Goal: Task Accomplishment & Management: Manage account settings

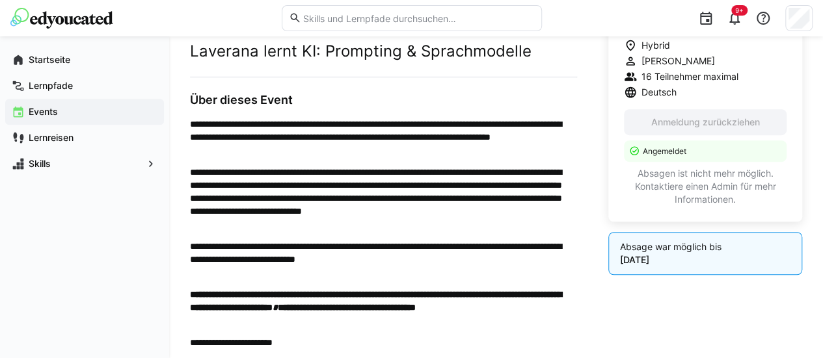
scroll to position [346, 0]
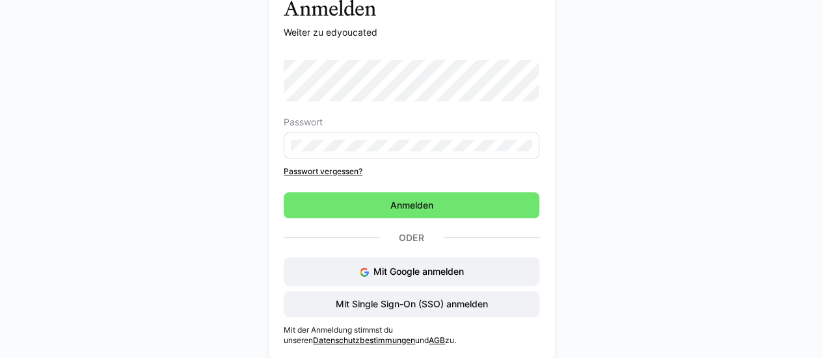
scroll to position [90, 0]
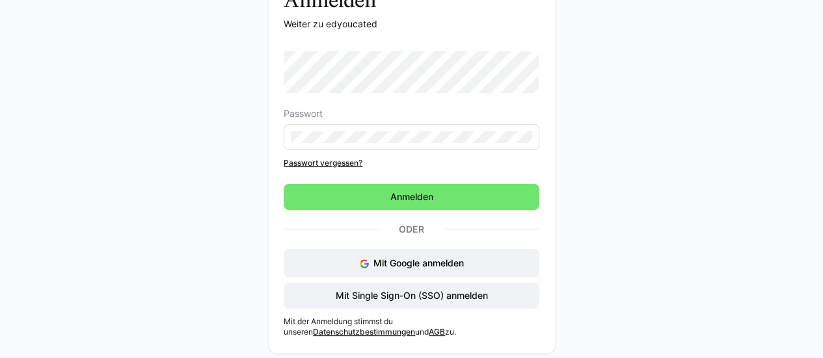
click at [363, 129] on eds-input at bounding box center [412, 137] width 256 height 26
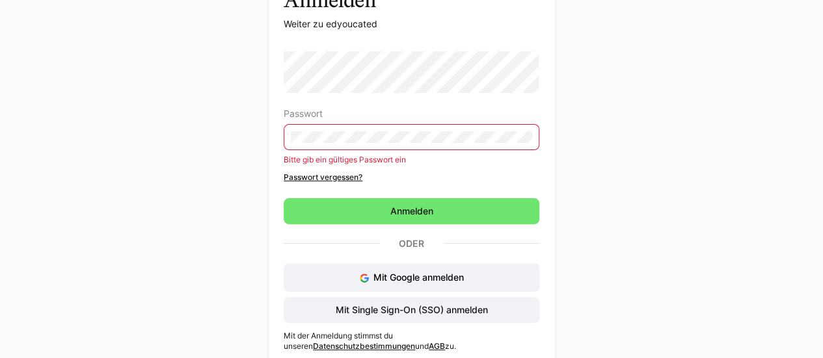
click at [352, 148] on eds-input at bounding box center [412, 137] width 256 height 26
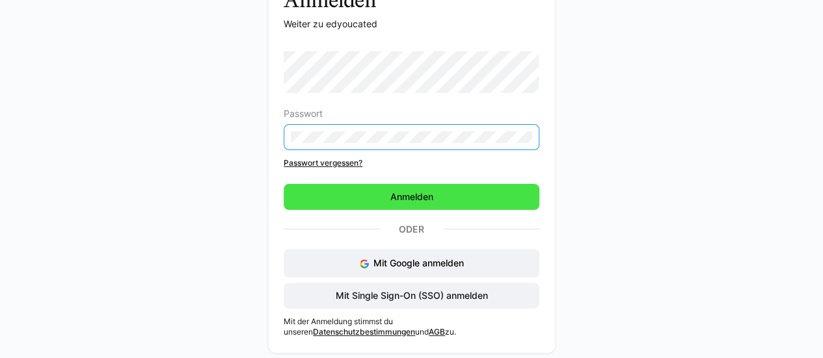
click at [388, 206] on span "Anmelden" at bounding box center [412, 197] width 256 height 26
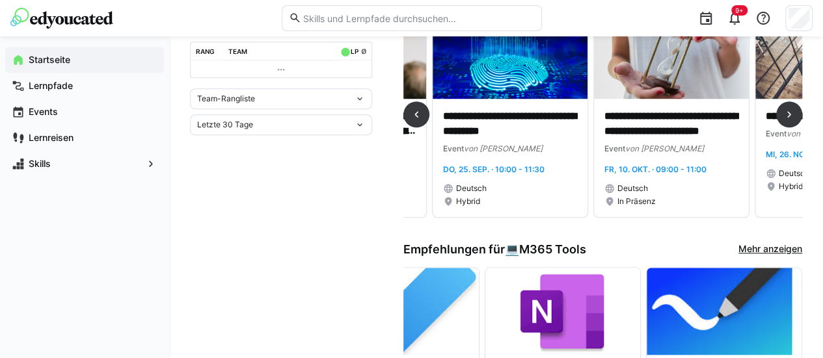
scroll to position [0, 725]
